Goal: Task Accomplishment & Management: Use online tool/utility

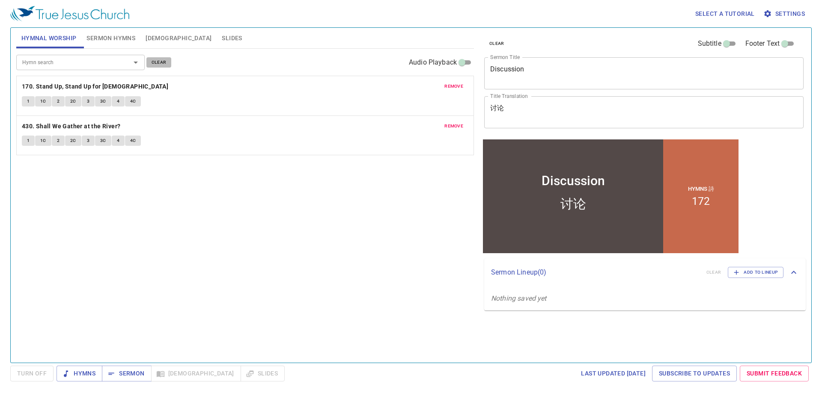
click at [157, 61] on span "clear" at bounding box center [158, 63] width 15 height 8
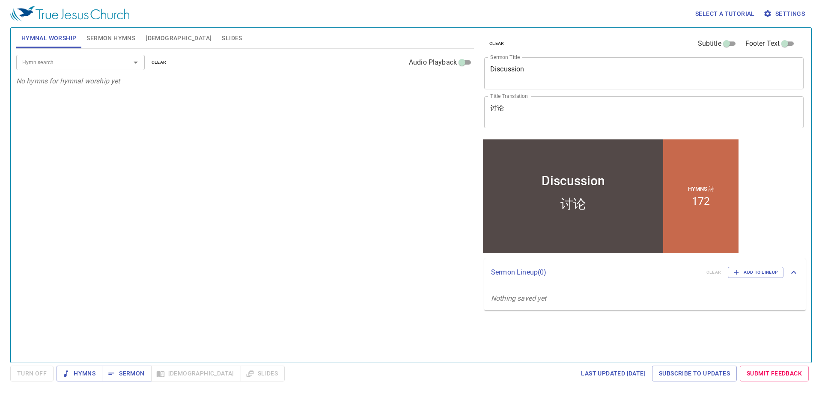
drag, startPoint x: 97, startPoint y: 36, endPoint x: 101, endPoint y: 39, distance: 5.4
click at [98, 36] on span "Sermon Hymns" at bounding box center [110, 38] width 49 height 11
click at [171, 62] on div "Hymn search Hymn search clear Audio Playback" at bounding box center [244, 62] width 457 height 27
click at [168, 62] on button "clear" at bounding box center [158, 62] width 25 height 10
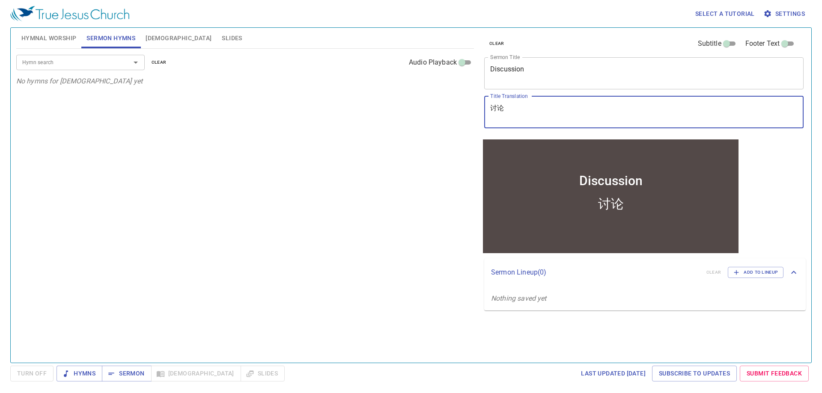
click at [523, 113] on textarea "讨论" at bounding box center [643, 112] width 307 height 16
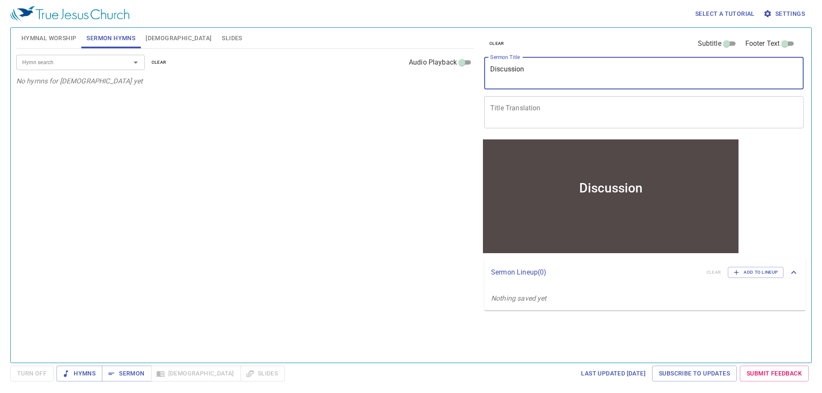
click at [531, 71] on textarea "Discussion" at bounding box center [643, 73] width 307 height 16
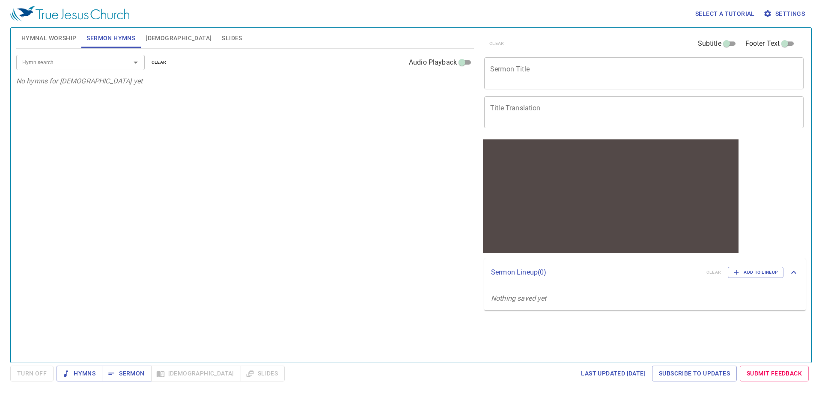
click at [222, 41] on span "Slides" at bounding box center [232, 38] width 20 height 11
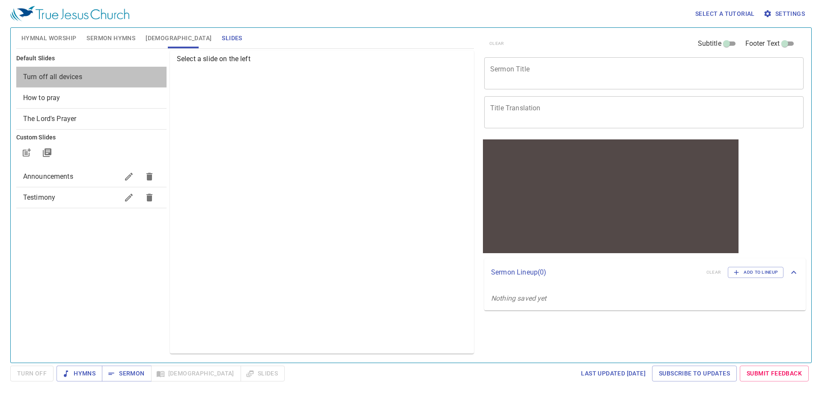
click at [86, 72] on span "Turn off all devices" at bounding box center [91, 77] width 137 height 10
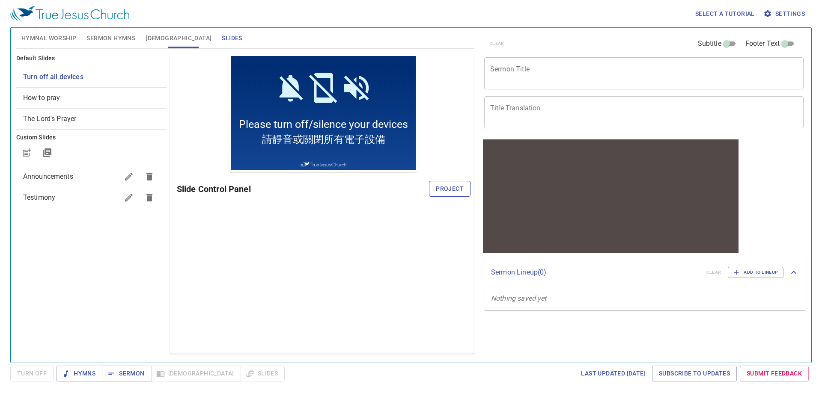
click at [442, 187] on span "Project" at bounding box center [450, 189] width 28 height 11
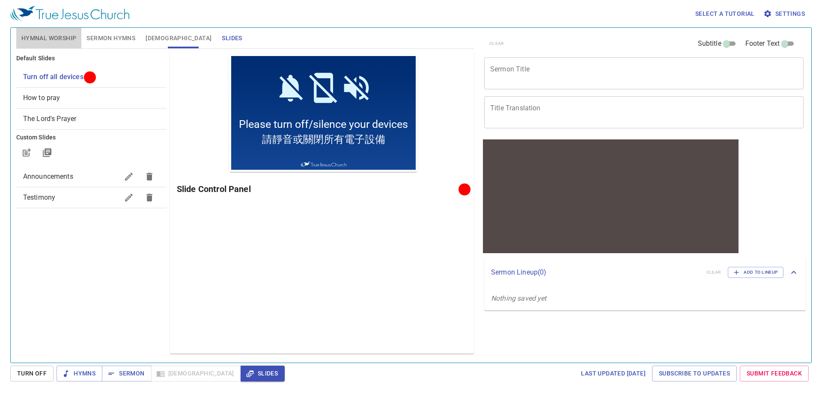
click at [44, 40] on span "Hymnal Worship" at bounding box center [48, 38] width 55 height 11
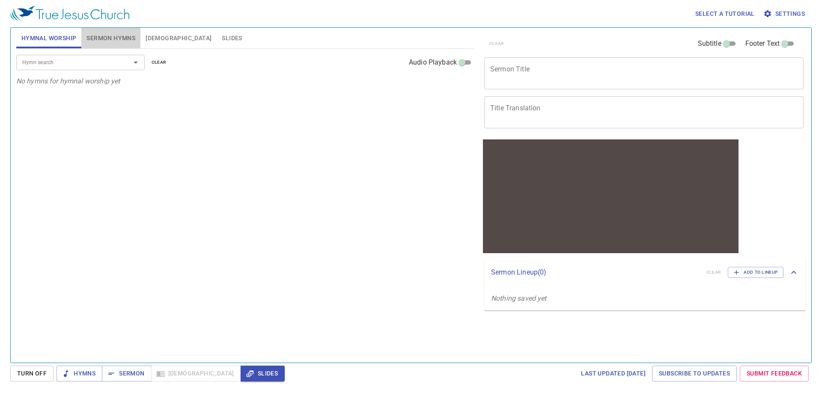
click at [107, 39] on span "Sermon Hymns" at bounding box center [110, 38] width 49 height 11
click at [55, 34] on span "Hymnal Worship" at bounding box center [48, 38] width 55 height 11
click at [82, 61] on input "Hymn search" at bounding box center [68, 62] width 98 height 10
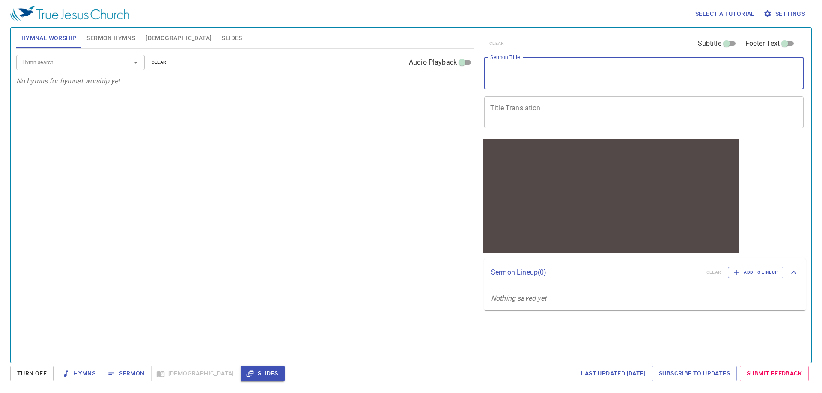
click at [540, 66] on textarea "Sermon Title" at bounding box center [643, 73] width 307 height 16
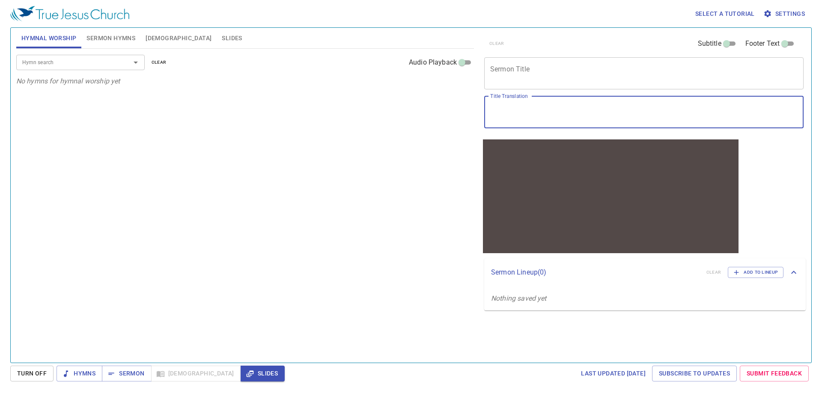
click at [537, 119] on textarea "Title Translation" at bounding box center [643, 112] width 307 height 16
type textarea "往[GEOGRAPHIC_DATA]去"
click at [502, 103] on div "往加利利去 x Title Translation" at bounding box center [643, 112] width 319 height 32
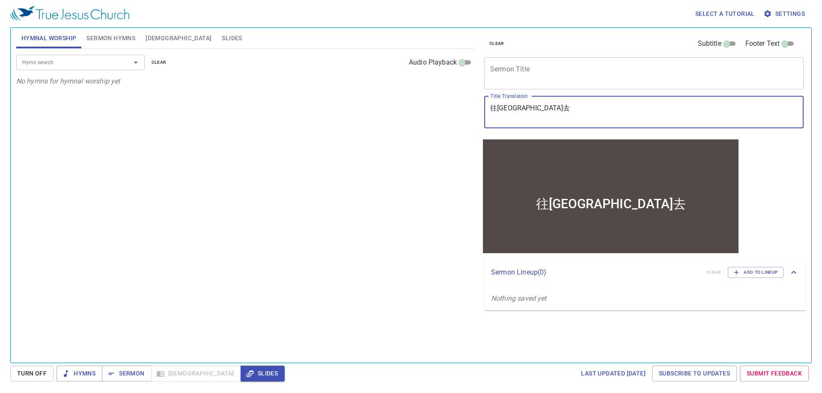
drag, startPoint x: 528, startPoint y: 108, endPoint x: 473, endPoint y: 108, distance: 54.3
click at [473, 108] on div "Hymnal Worship Sermon Hymns Bible Slides Hymn search Hymn search clear Audio Pl…" at bounding box center [411, 191] width 796 height 335
click at [508, 71] on textarea "Sermon Title" at bounding box center [643, 73] width 307 height 16
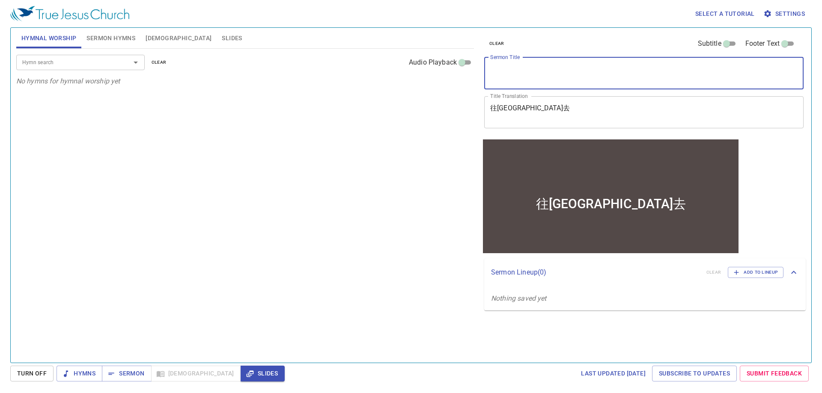
paste textarea "To Galilee"
click at [491, 68] on textarea "To Galilee" at bounding box center [643, 73] width 307 height 16
click at [505, 70] on textarea "Go into [GEOGRAPHIC_DATA]" at bounding box center [643, 73] width 307 height 16
type textarea "Go into [GEOGRAPHIC_DATA]"
click at [111, 40] on span "Sermon Hymns" at bounding box center [110, 38] width 49 height 11
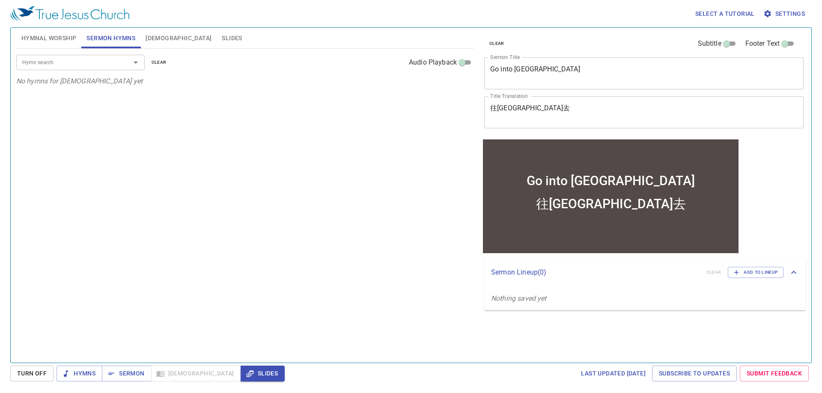
drag, startPoint x: 92, startPoint y: 54, endPoint x: 83, endPoint y: 72, distance: 19.5
click at [90, 56] on div "Hymn search Hymn search clear Audio Playback" at bounding box center [244, 62] width 457 height 27
click at [83, 71] on div "Hymn search Hymn search clear Audio Playback" at bounding box center [244, 62] width 457 height 27
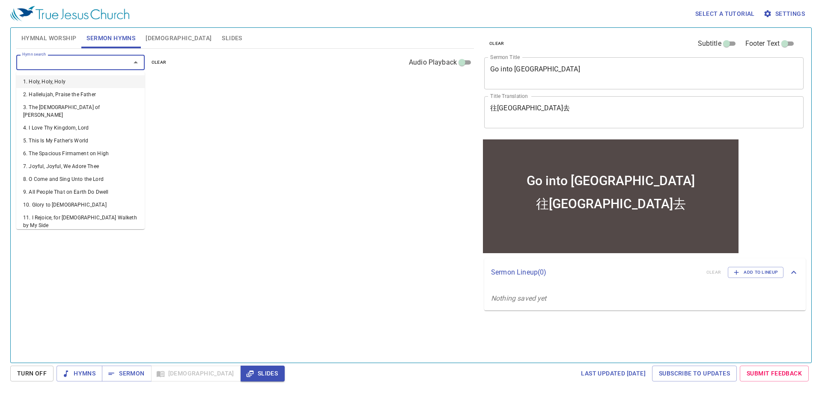
click at [107, 62] on input "Hymn search" at bounding box center [68, 62] width 98 height 10
type input "140"
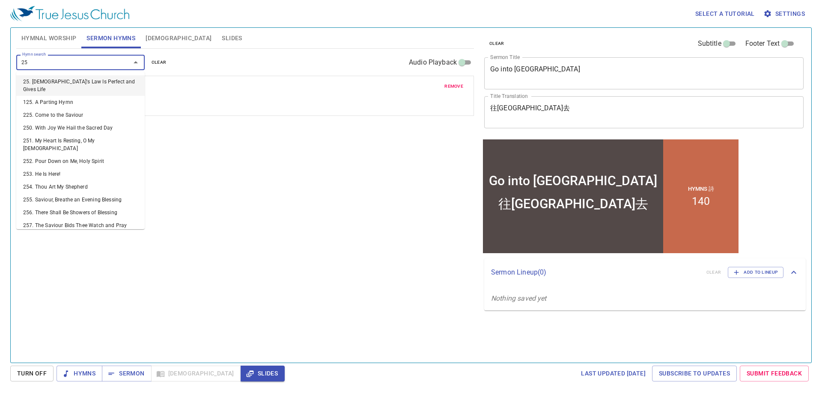
type input "250"
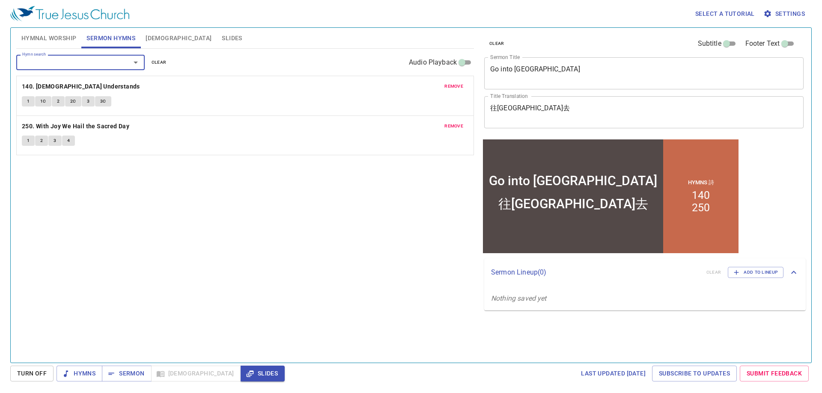
click at [54, 39] on span "Hymnal Worship" at bounding box center [48, 38] width 55 height 11
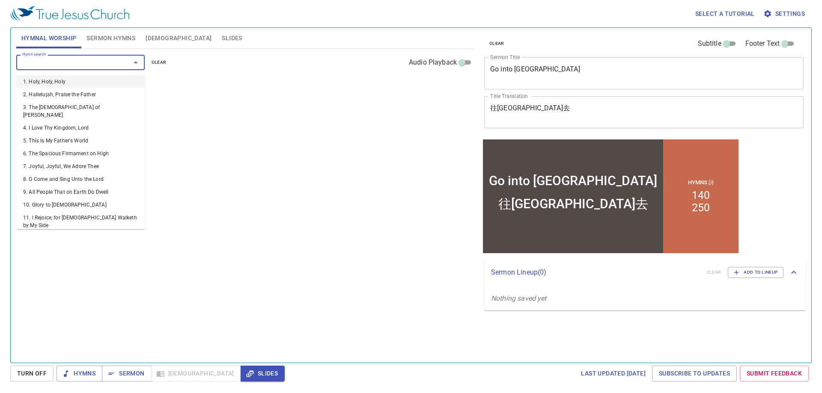
click at [67, 61] on input "Hymn search" at bounding box center [68, 62] width 98 height 10
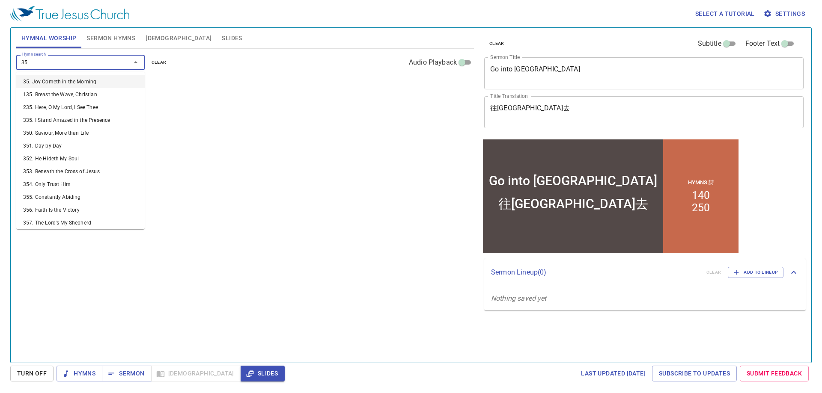
type input "352"
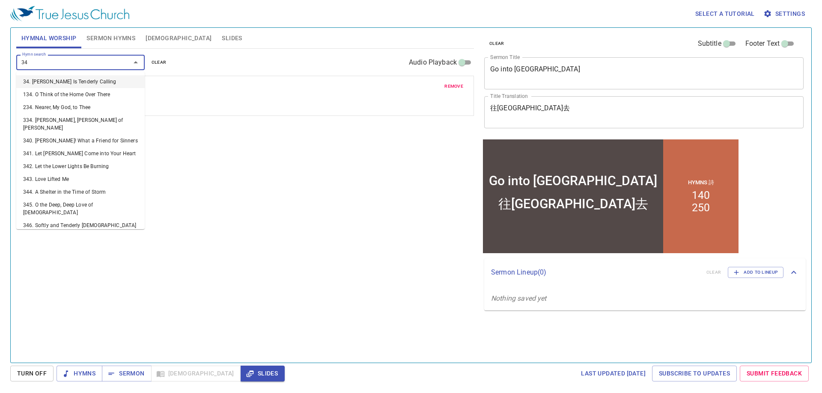
type input "344"
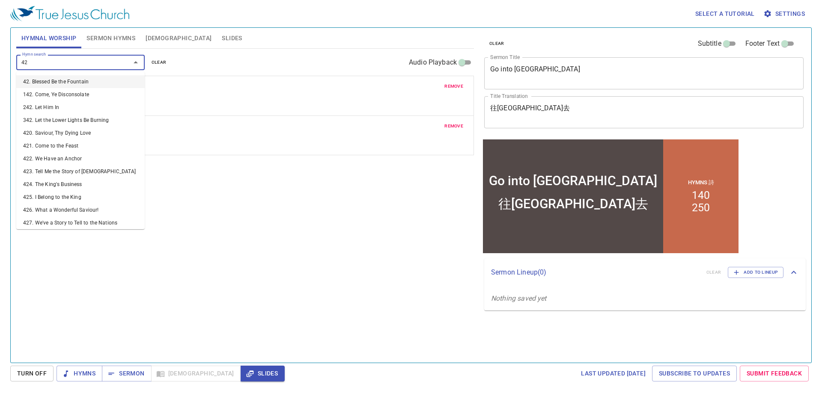
type input "422"
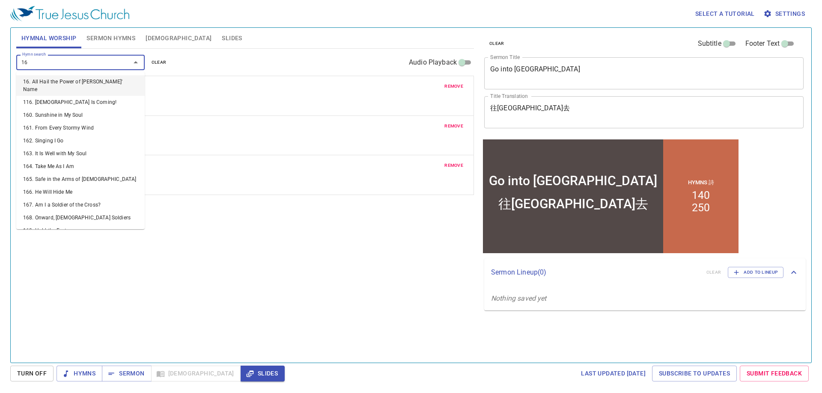
type input "165"
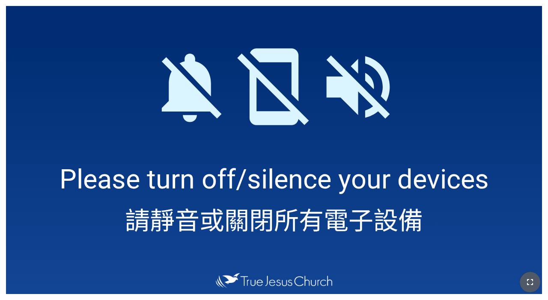
click at [342, 273] on button "button" at bounding box center [529, 282] width 21 height 21
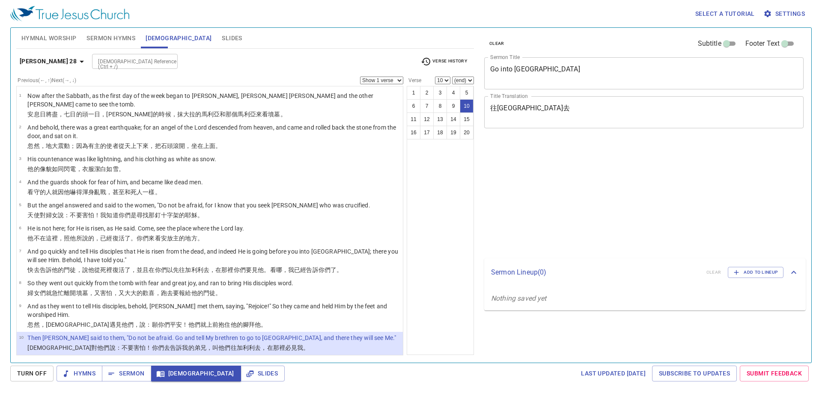
select select "10"
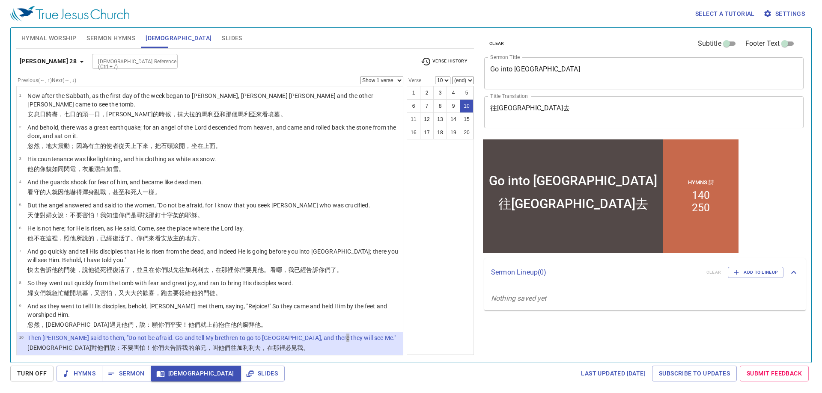
scroll to position [86, 0]
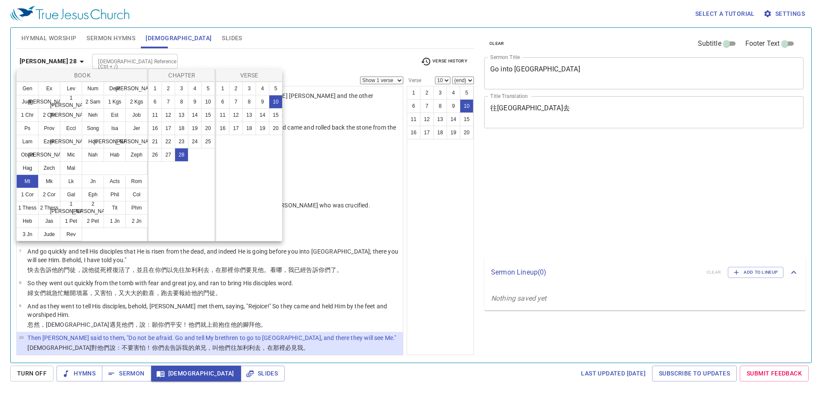
select select "10"
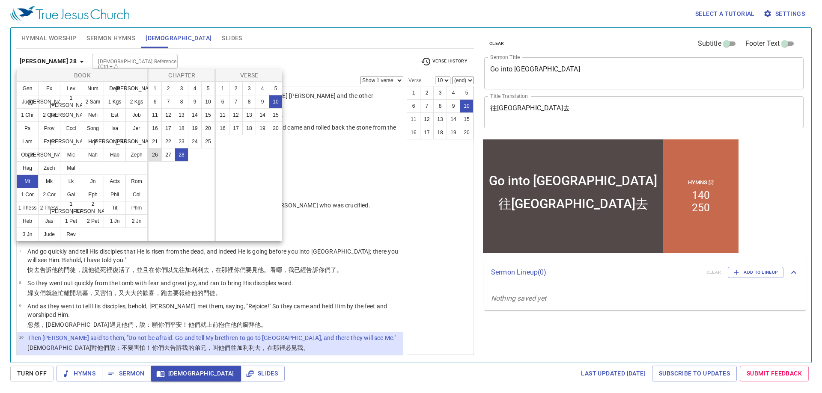
click at [156, 156] on button "26" at bounding box center [155, 155] width 14 height 14
click at [155, 156] on button "26" at bounding box center [155, 155] width 14 height 14
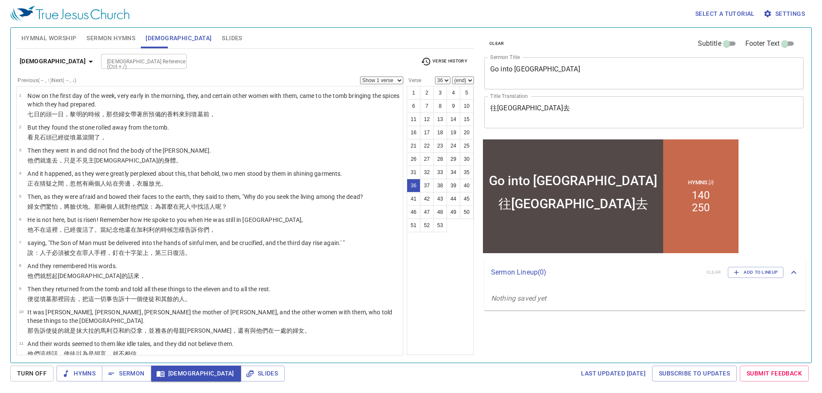
select select "44"
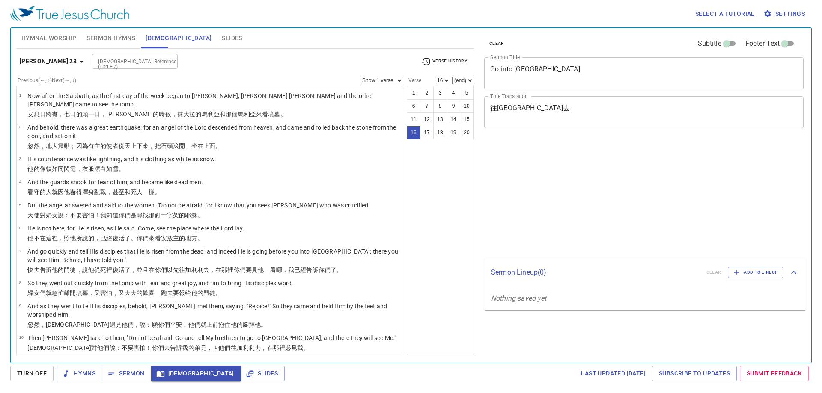
select select "16"
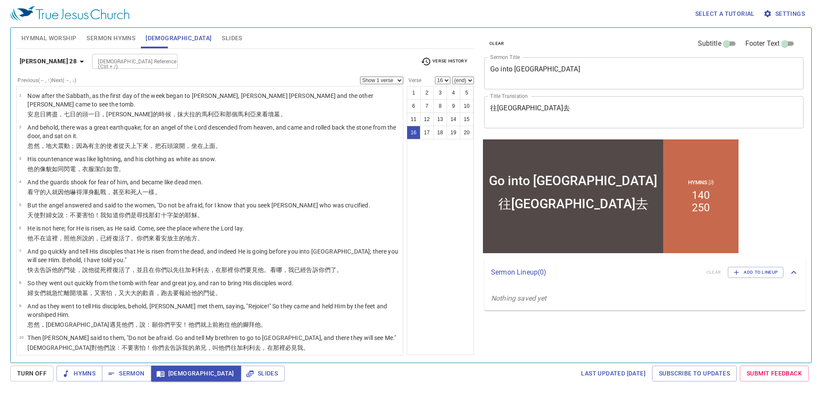
click at [57, 55] on button "[PERSON_NAME] 28" at bounding box center [53, 61] width 74 height 16
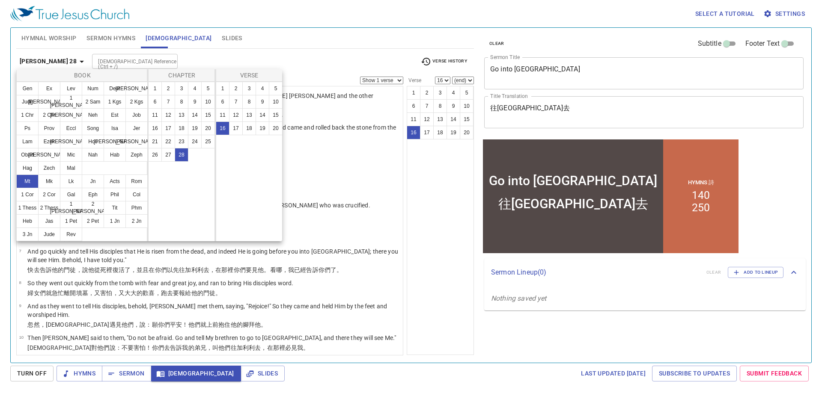
click at [59, 60] on div at bounding box center [411, 196] width 822 height 393
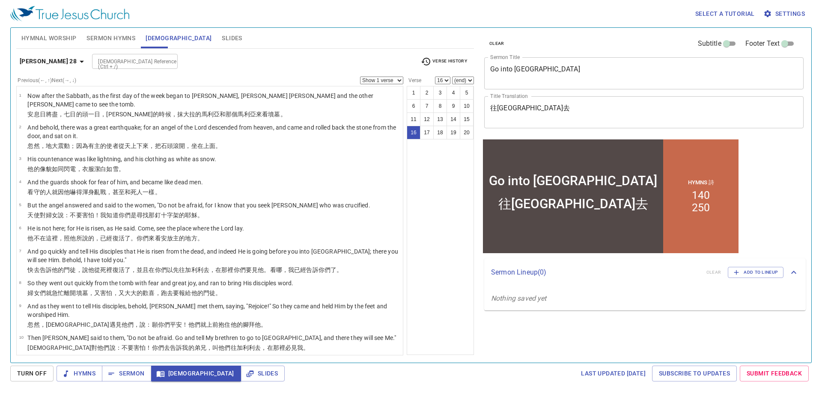
scroll to position [234, 0]
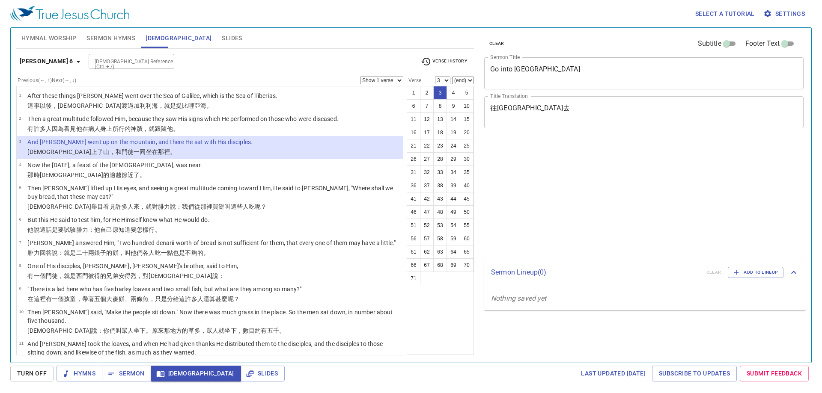
select select "3"
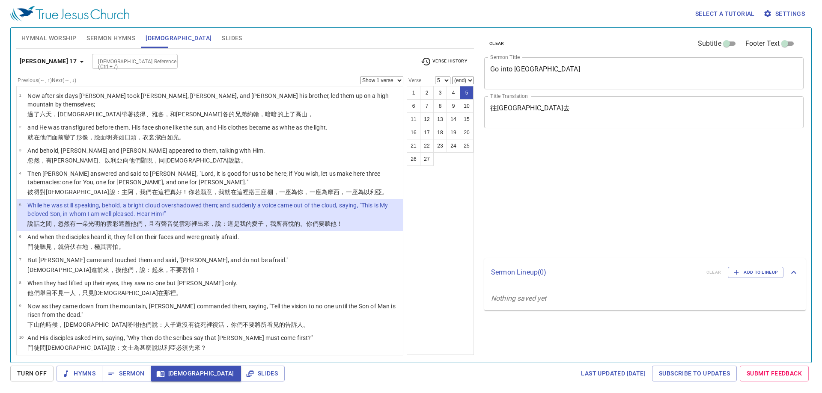
select select "5"
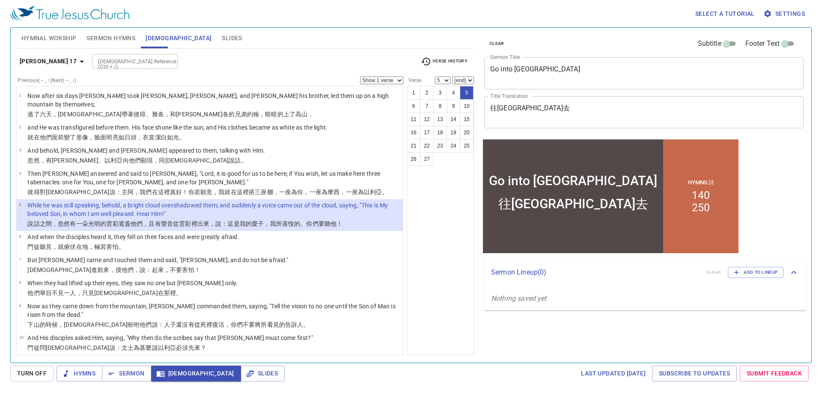
scroll to position [43, 0]
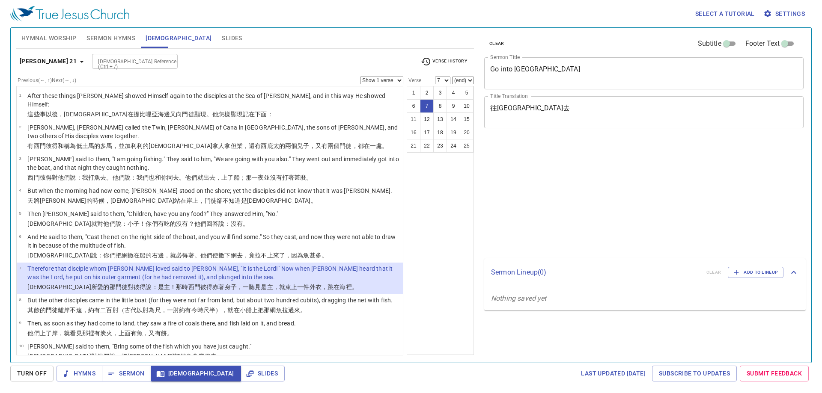
select select "7"
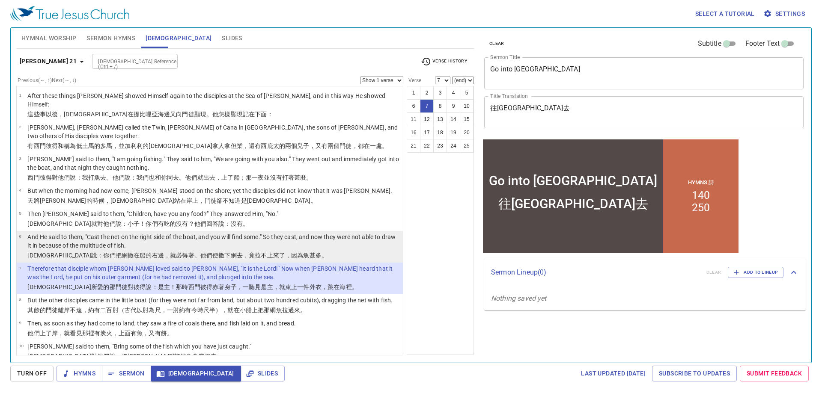
scroll to position [49, 0]
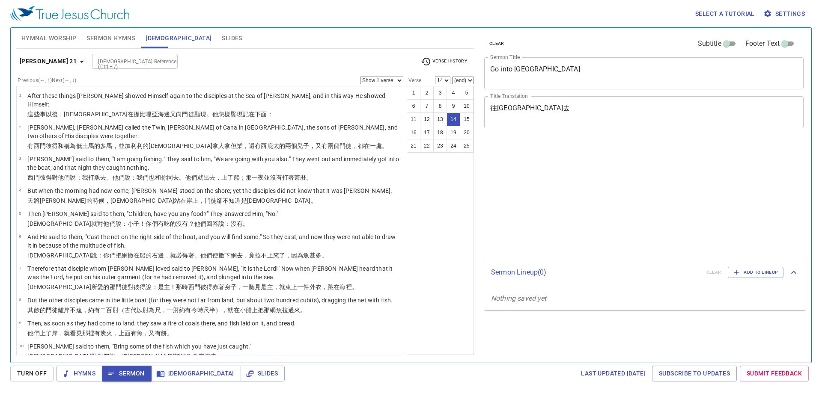
select select "14"
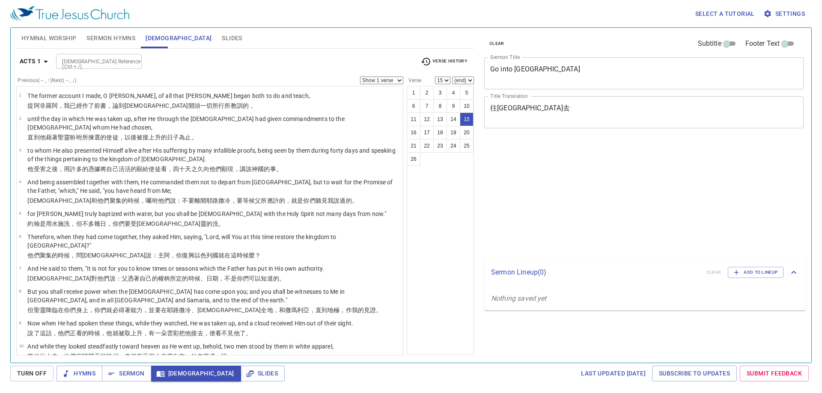
select select "15"
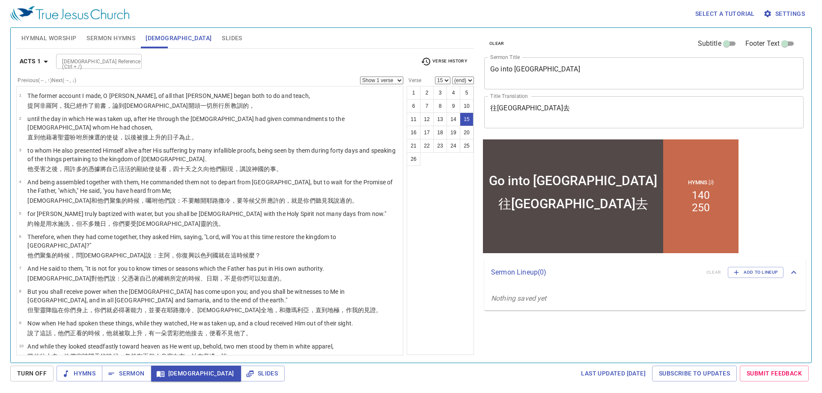
scroll to position [300, 0]
